Goal: Check status: Check status

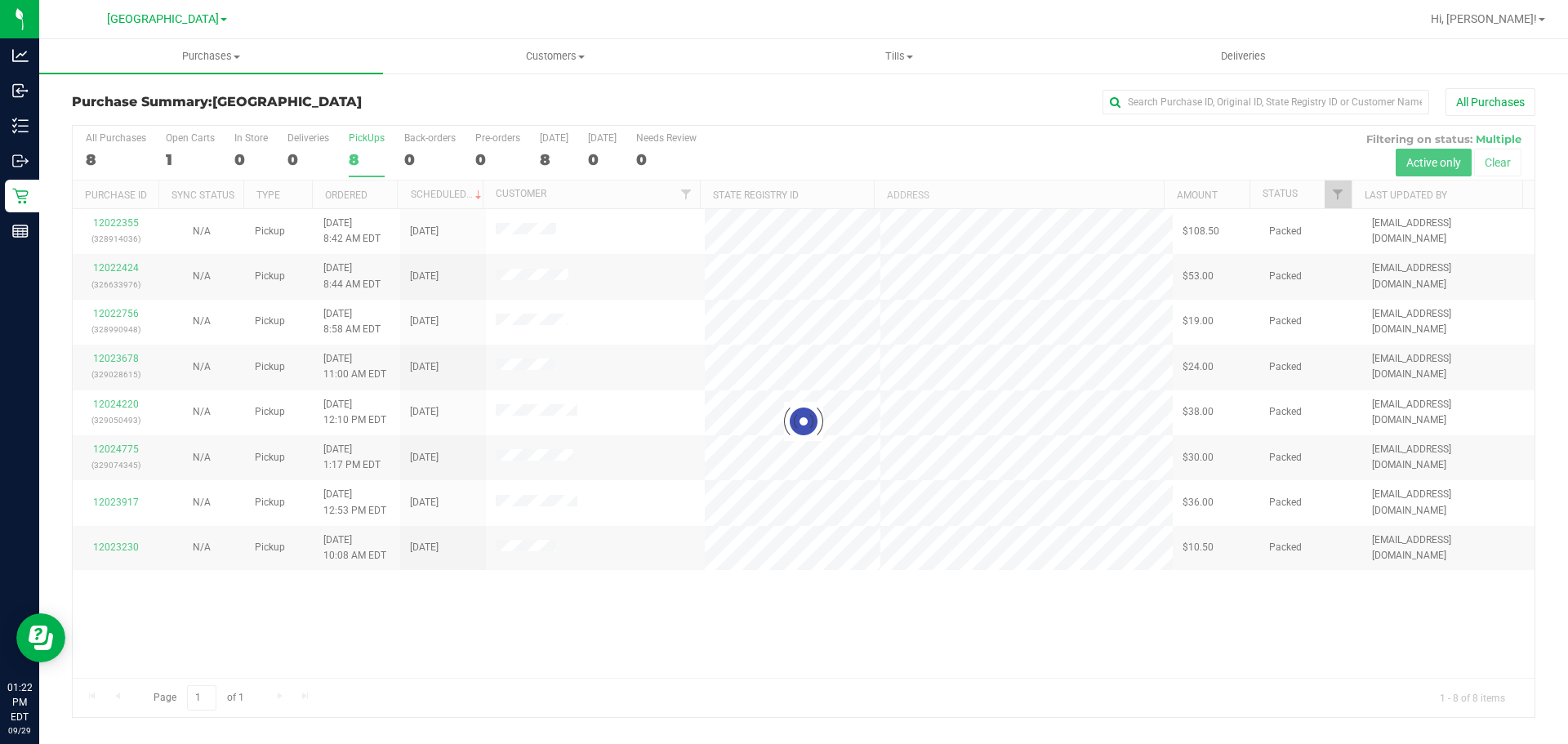
click at [611, 597] on div at bounding box center [804, 421] width 1462 height 591
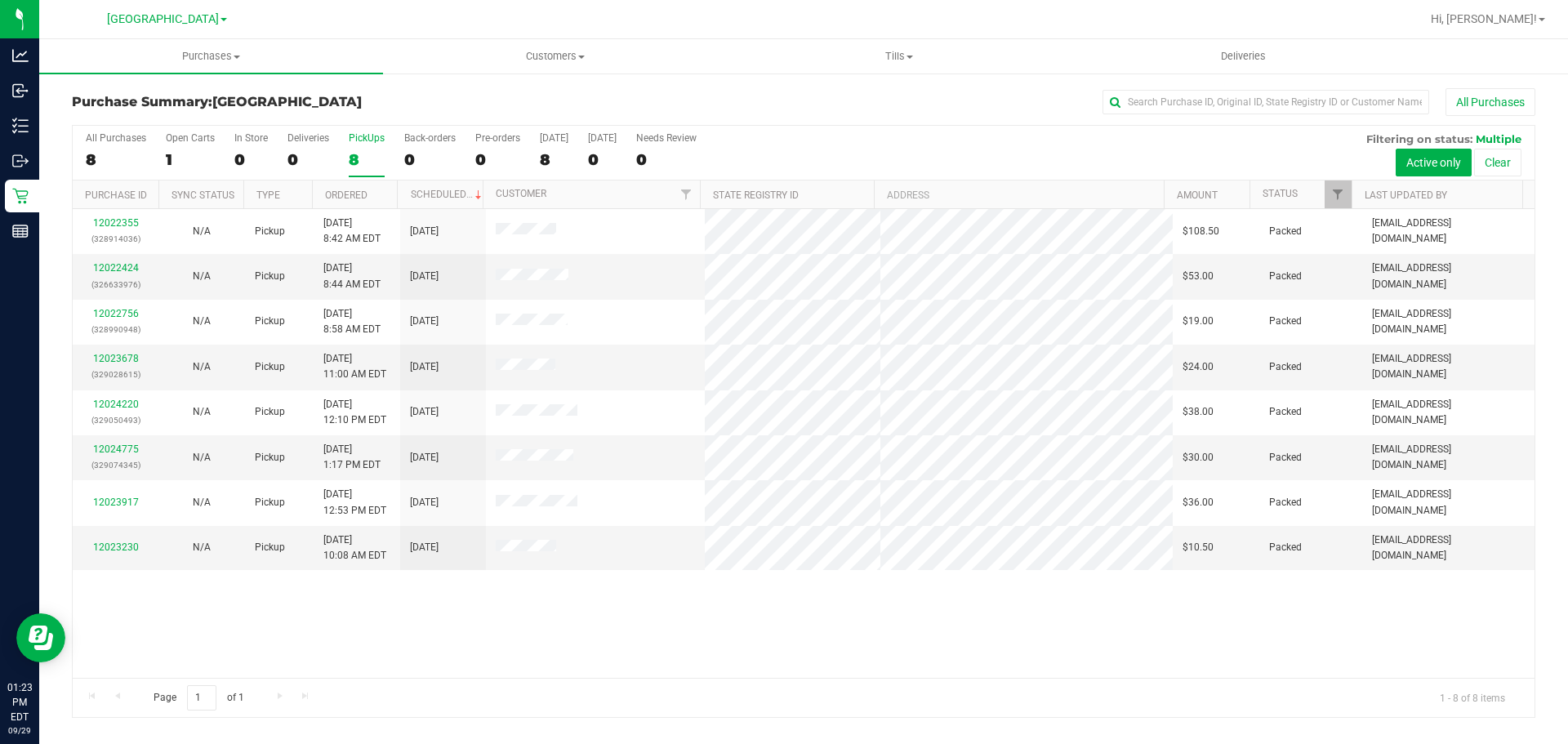
click at [357, 153] on div "8" at bounding box center [367, 159] width 36 height 19
click at [0, 0] on input "PickUps 8" at bounding box center [0, 0] width 0 height 0
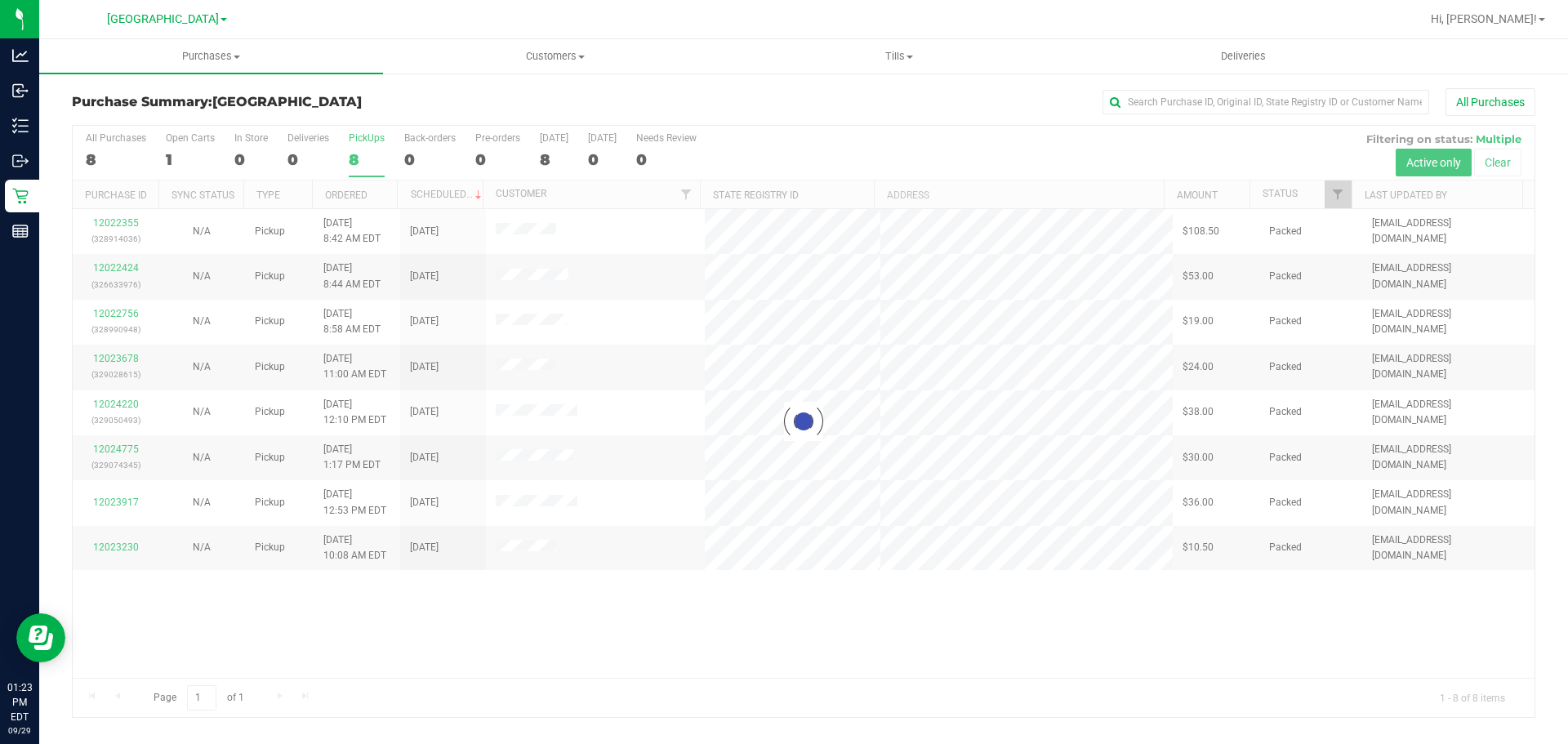
click at [400, 114] on div "Purchase Summary: [GEOGRAPHIC_DATA] All Purchases" at bounding box center [804, 107] width 1464 height 36
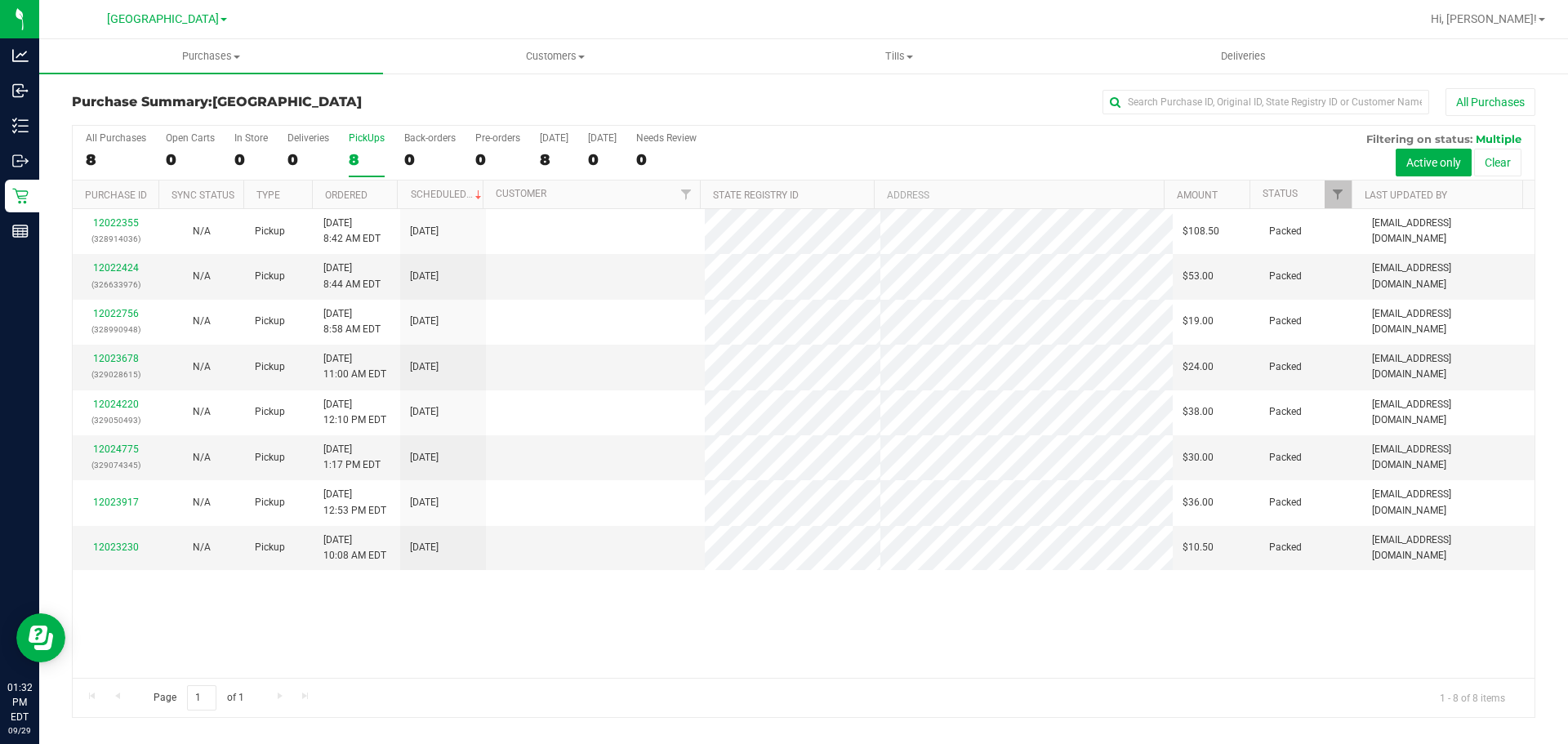
click at [368, 148] on label "PickUps 8" at bounding box center [367, 154] width 36 height 45
click at [0, 0] on input "PickUps 8" at bounding box center [0, 0] width 0 height 0
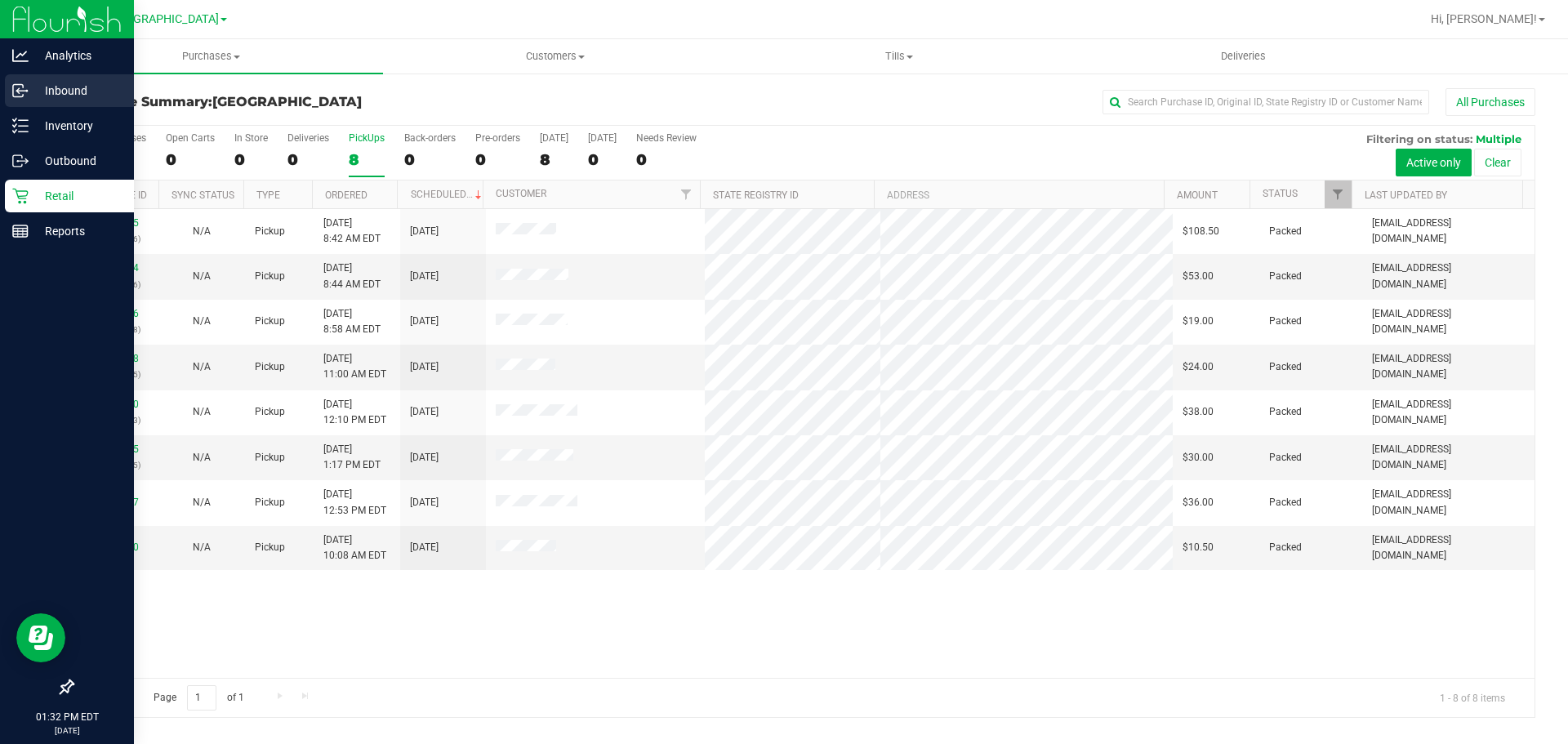
click at [30, 99] on p "Inbound" at bounding box center [78, 91] width 98 height 20
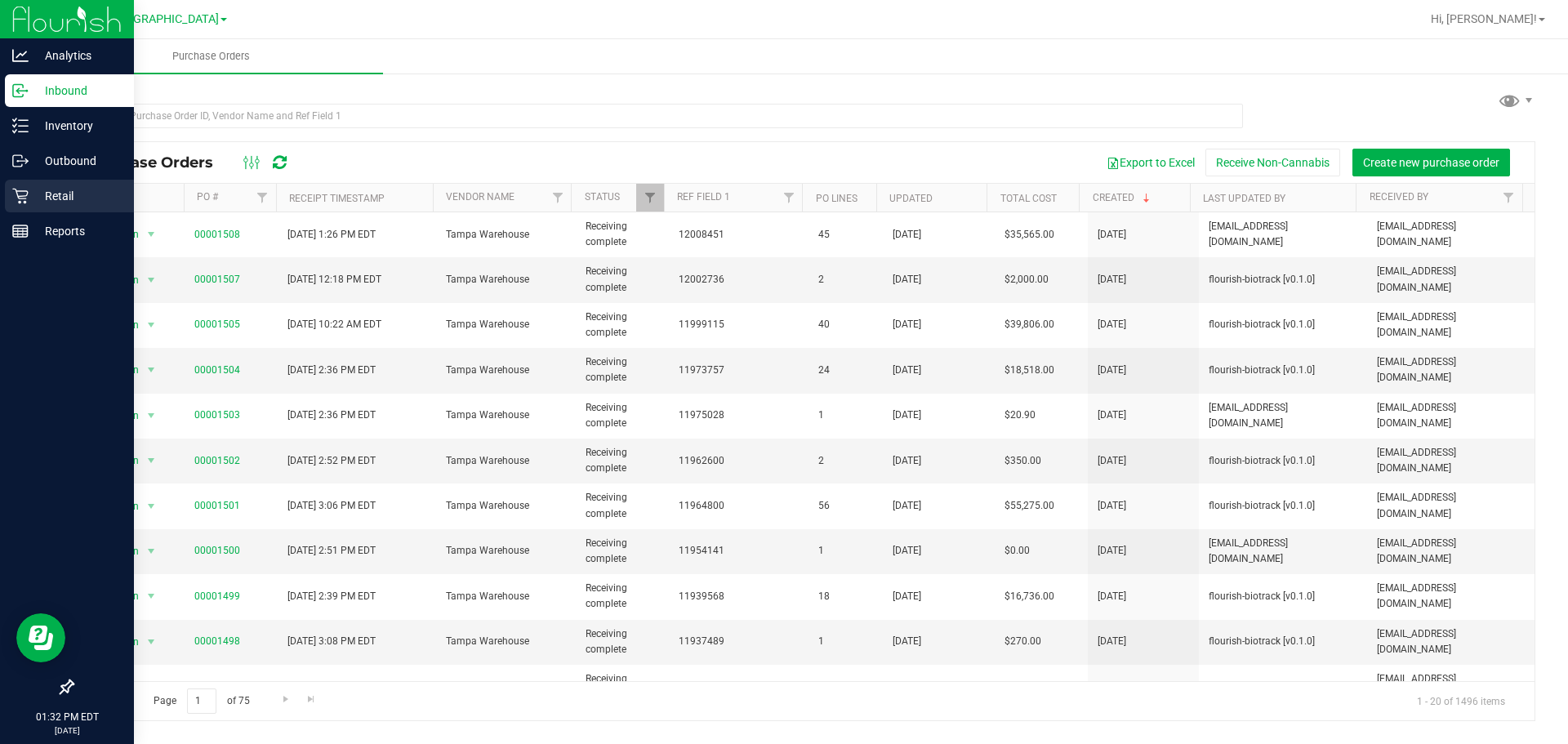
click at [36, 192] on p "Retail" at bounding box center [78, 196] width 98 height 20
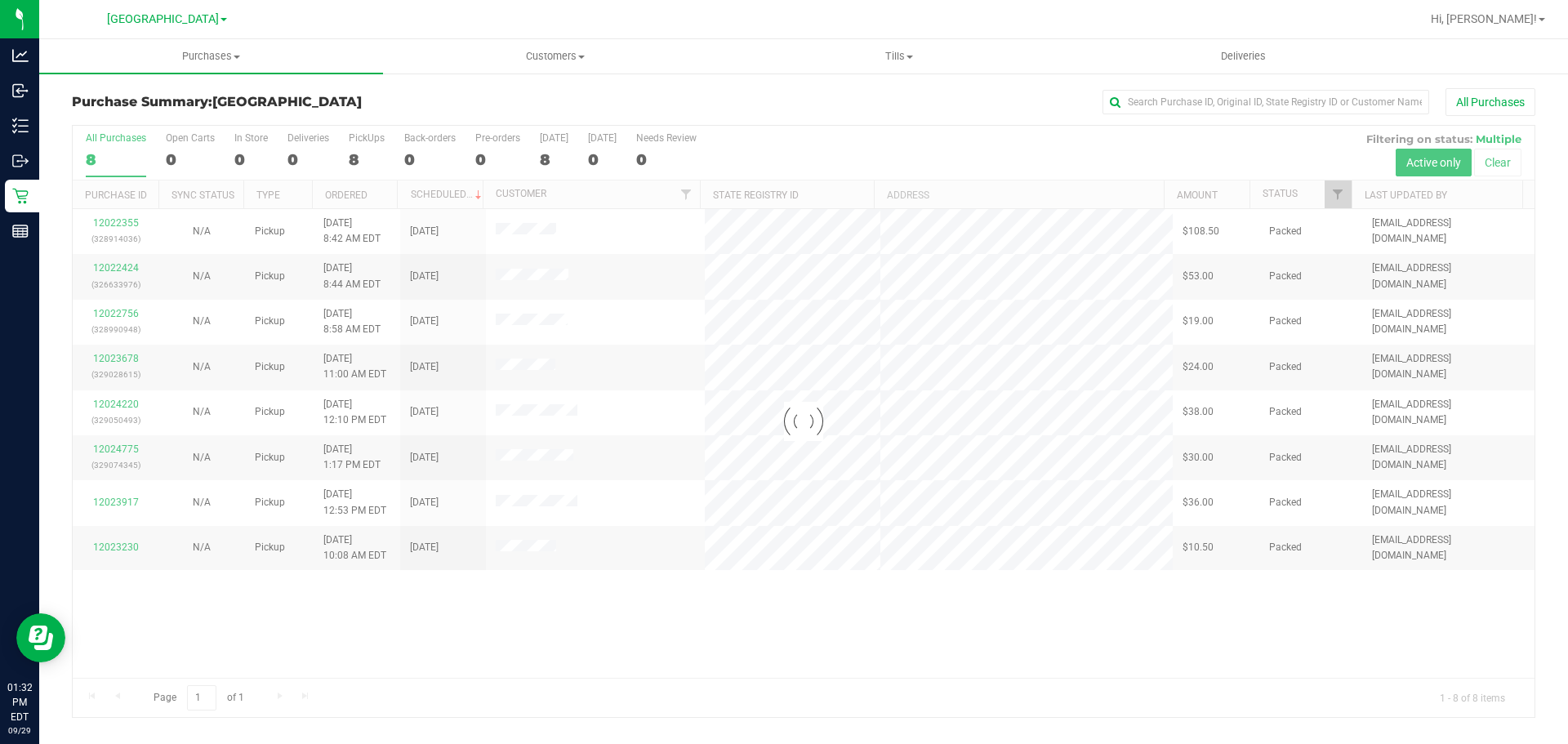
click at [481, 102] on h3 "Purchase Summary: [GEOGRAPHIC_DATA]" at bounding box center [316, 102] width 487 height 15
